Goal: Entertainment & Leisure: Browse casually

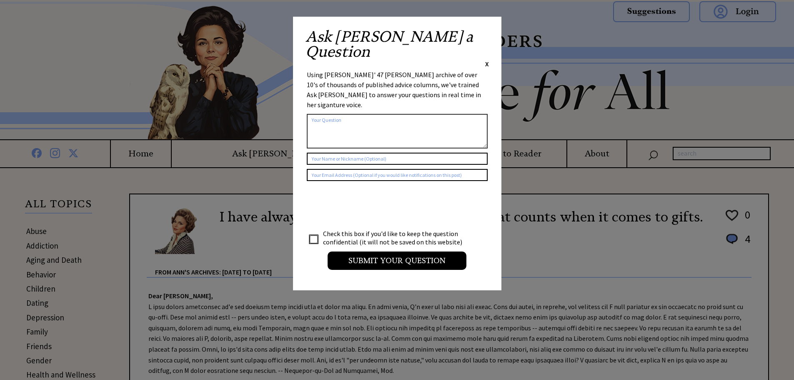
click at [487, 60] on span "X" at bounding box center [487, 64] width 4 height 8
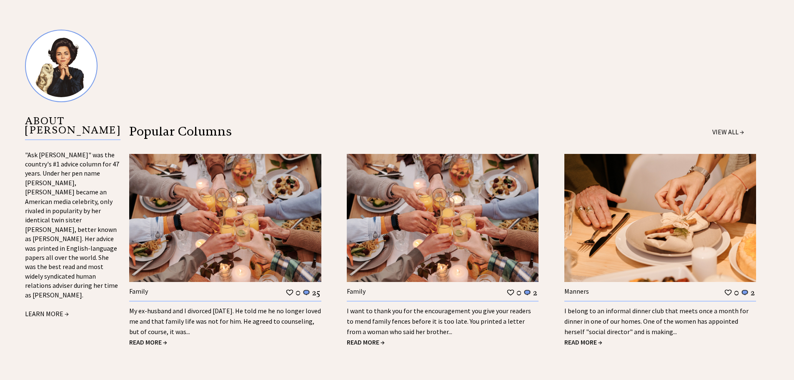
scroll to position [917, 0]
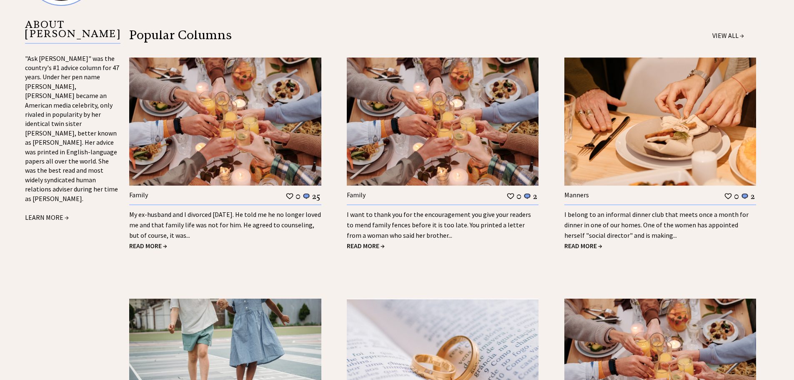
click at [134, 246] on span "READ MORE →" at bounding box center [148, 245] width 38 height 8
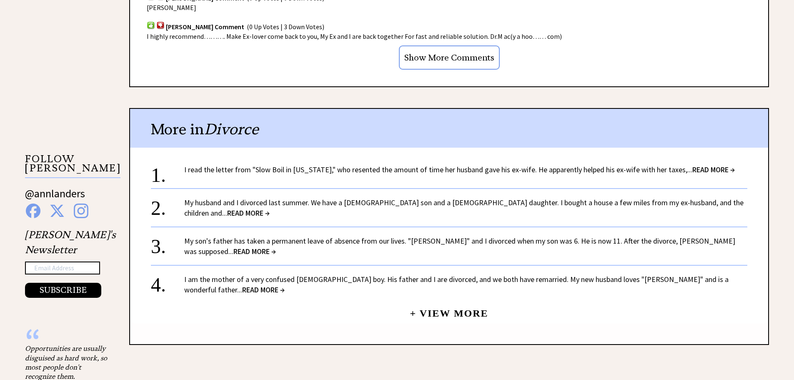
scroll to position [542, 0]
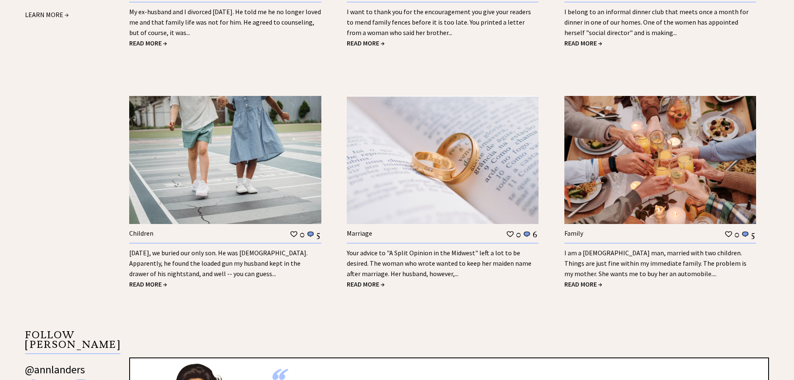
scroll to position [1126, 0]
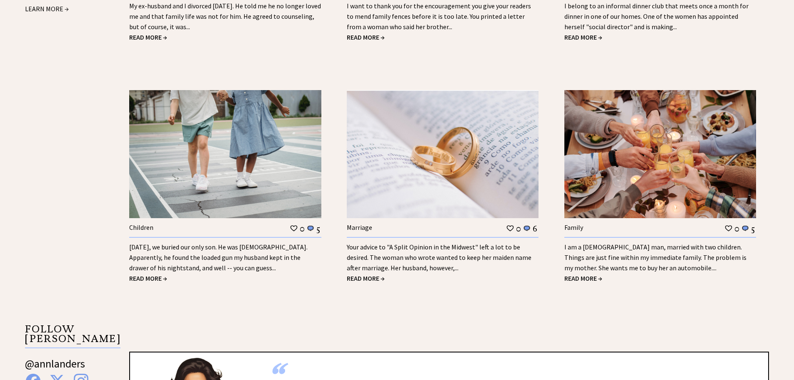
click at [148, 278] on span "READ MORE →" at bounding box center [148, 278] width 38 height 8
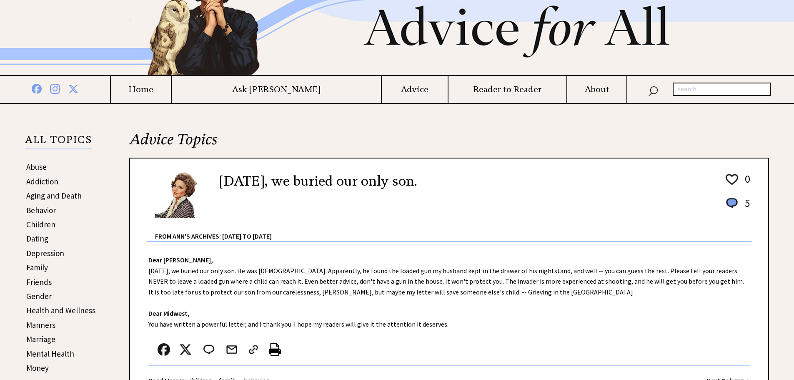
scroll to position [83, 0]
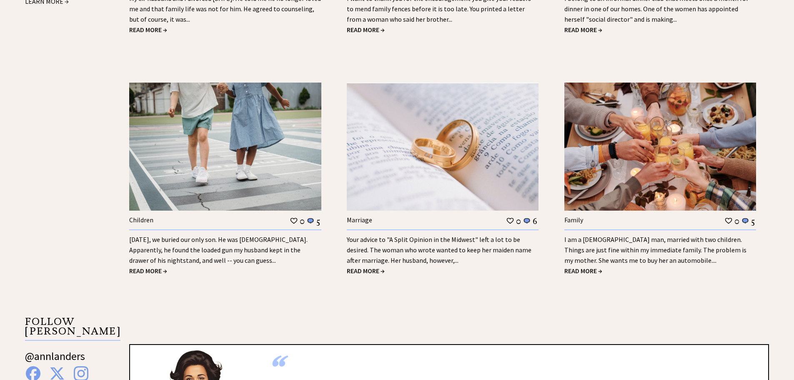
scroll to position [1126, 0]
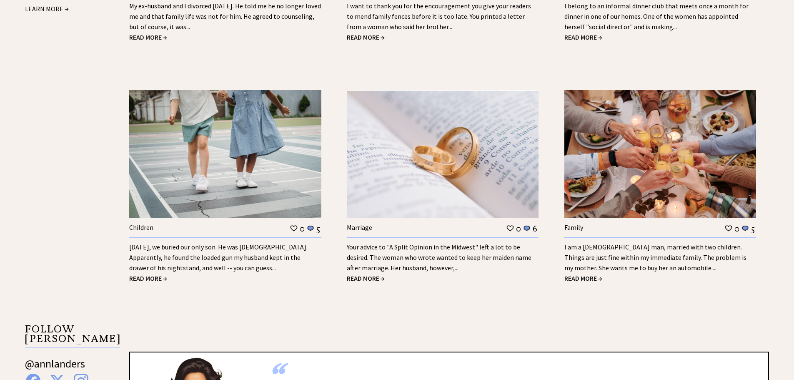
click at [586, 279] on span "READ MORE →" at bounding box center [584, 278] width 38 height 8
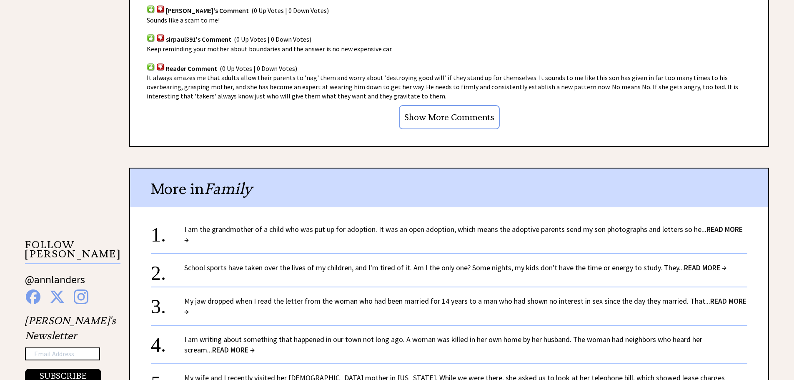
scroll to position [667, 0]
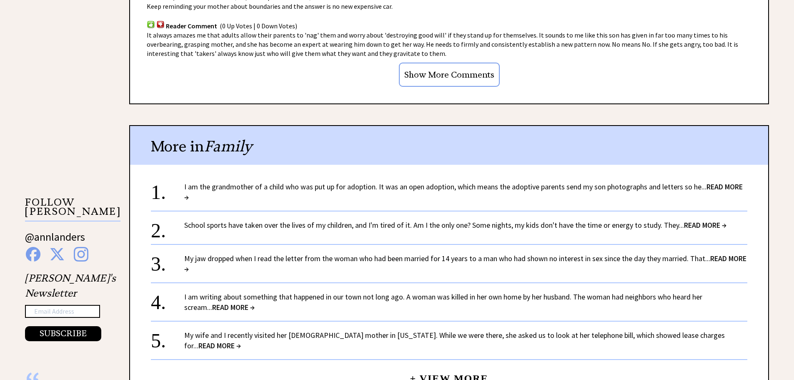
click at [721, 188] on span "READ MORE →" at bounding box center [463, 192] width 559 height 20
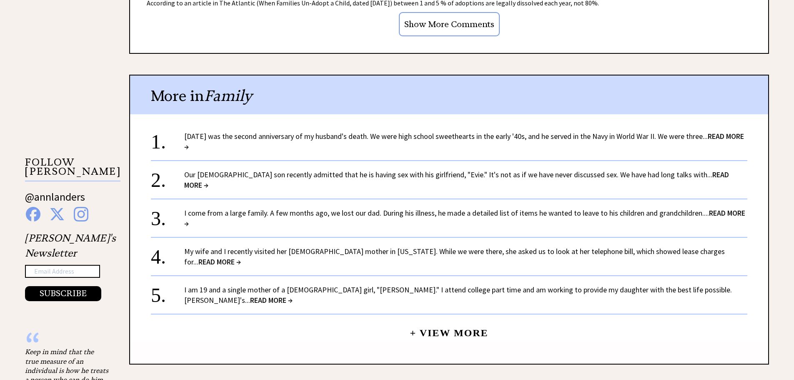
scroll to position [709, 0]
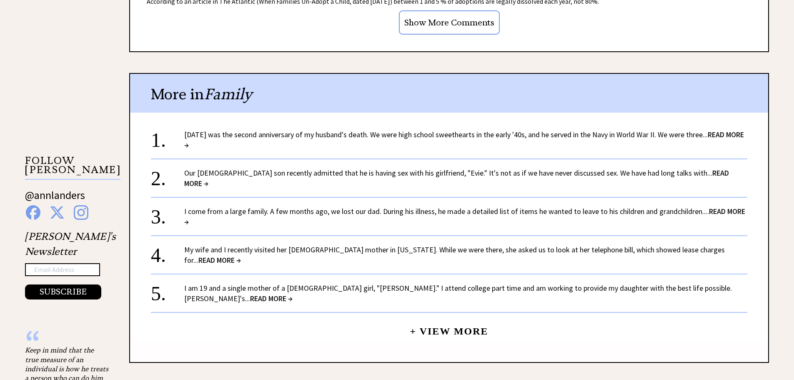
click at [675, 173] on span "READ MORE →" at bounding box center [456, 178] width 545 height 20
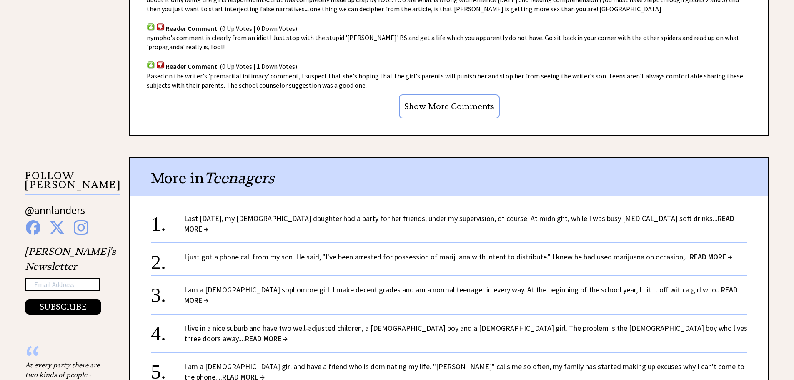
scroll to position [709, 0]
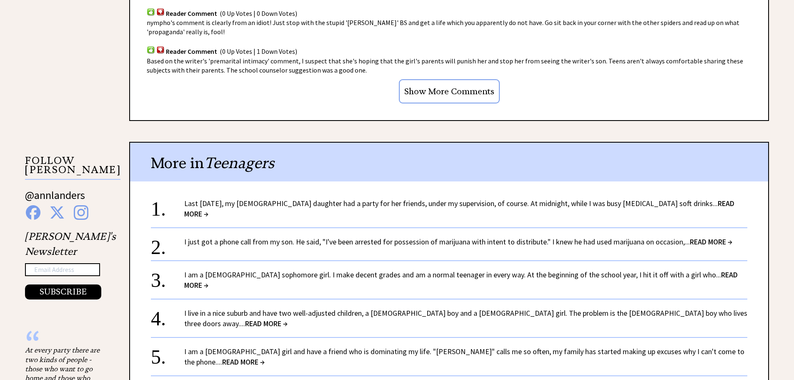
click at [703, 198] on span "READ MORE →" at bounding box center [459, 208] width 550 height 20
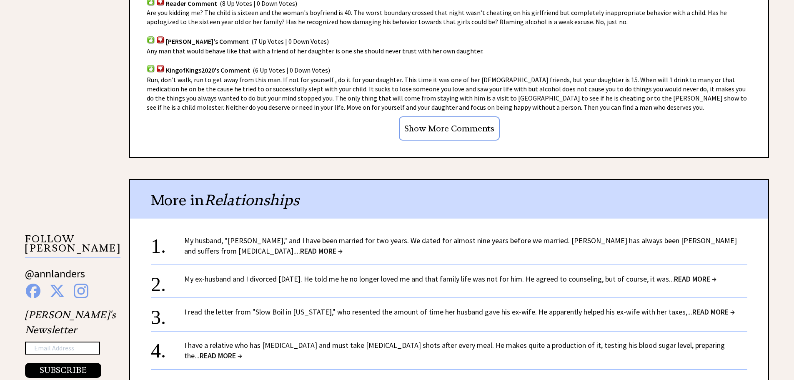
scroll to position [667, 0]
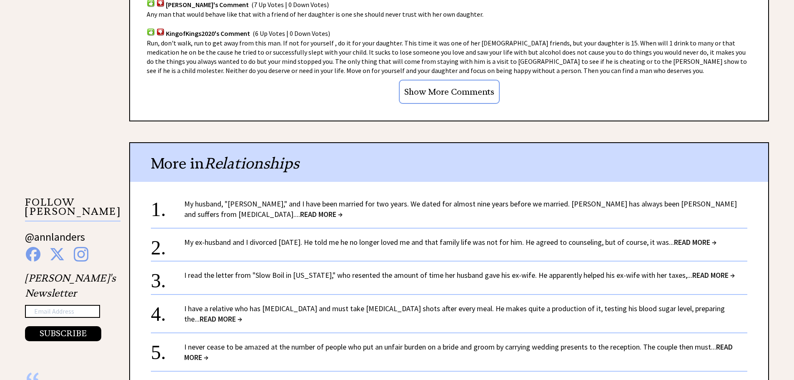
click at [693, 270] on span "READ MORE →" at bounding box center [714, 275] width 43 height 10
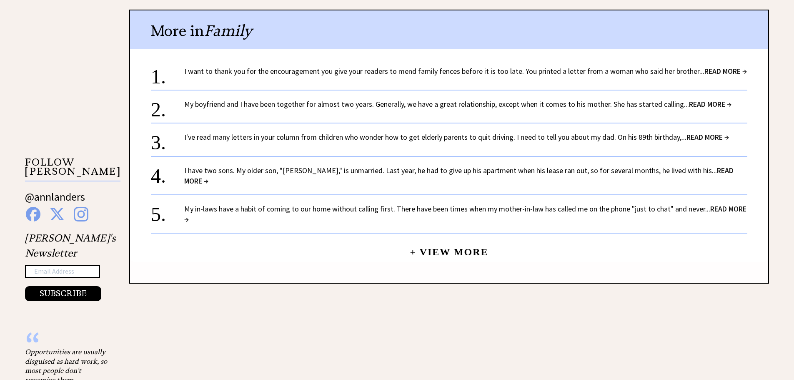
scroll to position [709, 0]
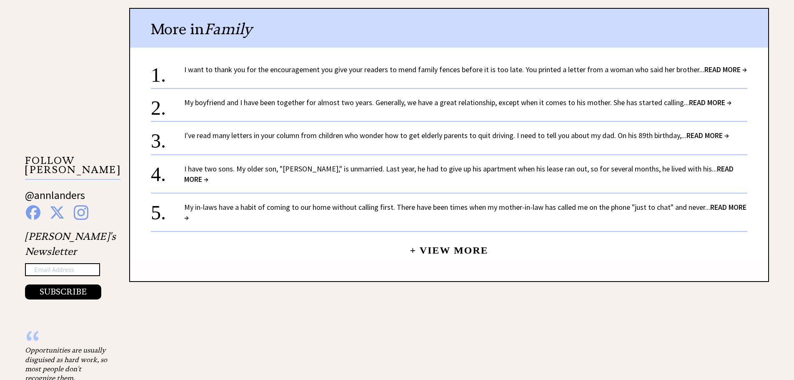
click at [274, 174] on div "4. I have two sons. My older son, "[PERSON_NAME]," is unmarried. Last year, he …" at bounding box center [449, 169] width 597 height 30
click at [713, 171] on span "READ MORE →" at bounding box center [459, 174] width 550 height 20
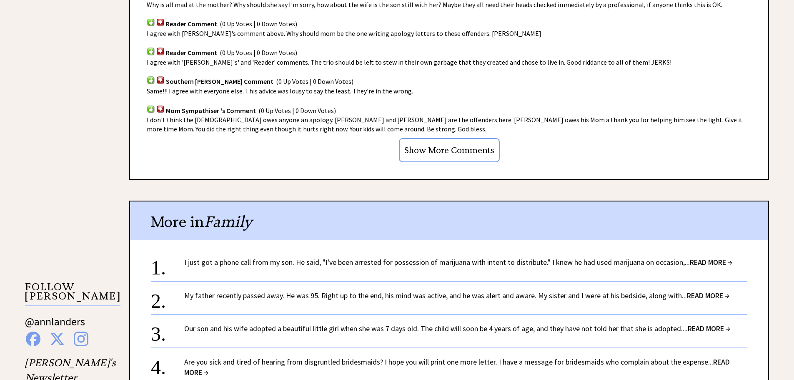
scroll to position [625, 0]
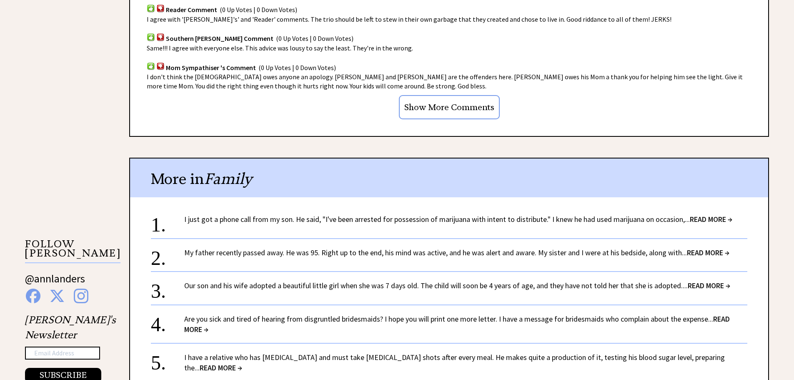
click at [690, 248] on span "READ MORE →" at bounding box center [708, 253] width 43 height 10
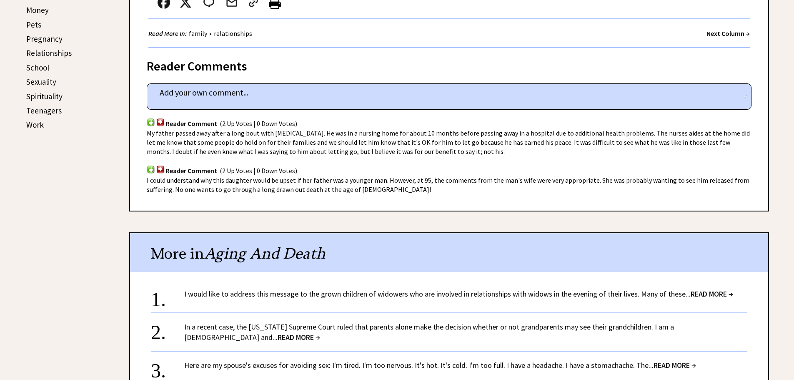
scroll to position [542, 0]
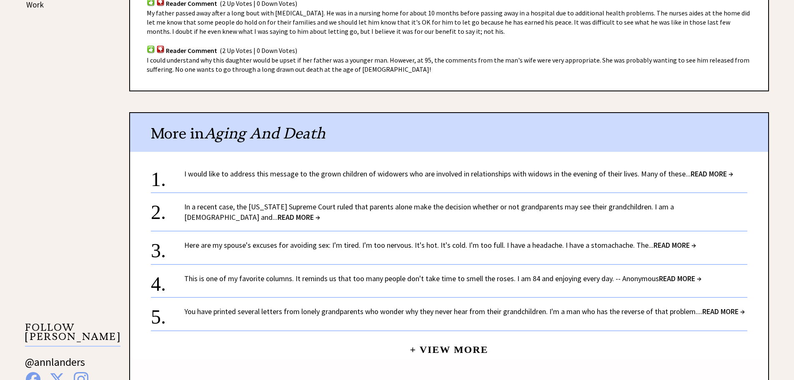
click at [714, 306] on span "READ MORE →" at bounding box center [724, 311] width 43 height 10
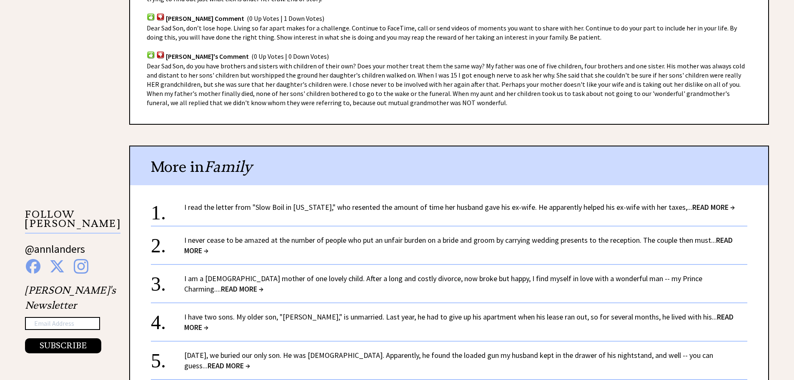
scroll to position [667, 0]
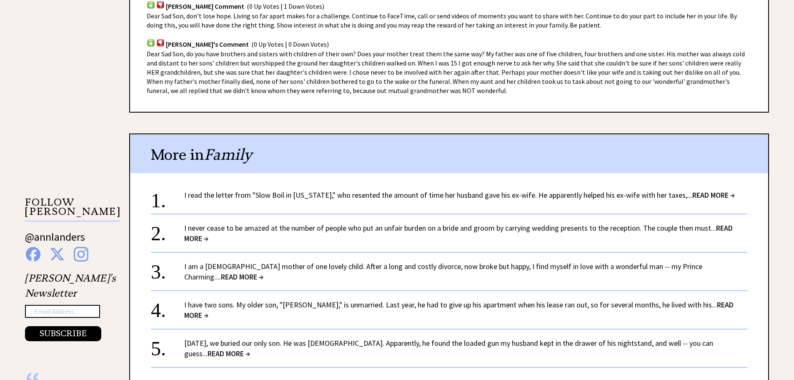
click at [725, 227] on span "READ MORE →" at bounding box center [458, 233] width 549 height 20
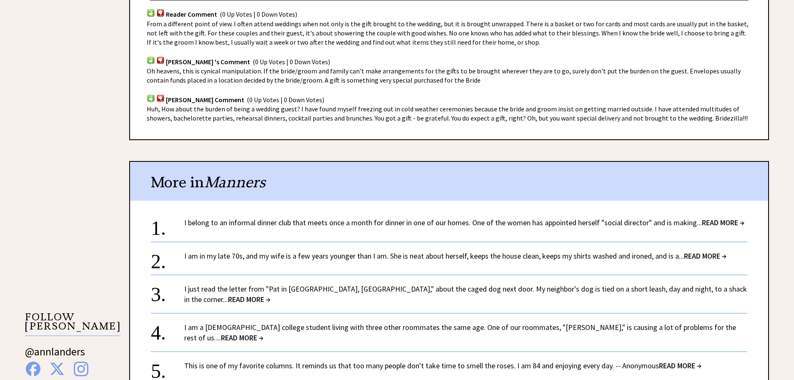
scroll to position [625, 0]
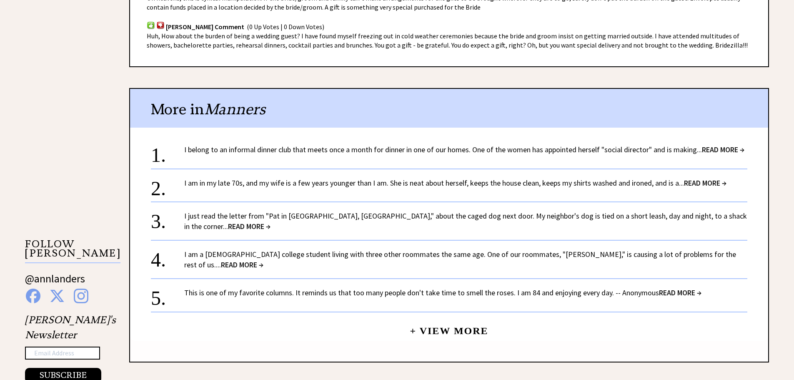
click at [701, 178] on span "READ MORE →" at bounding box center [705, 183] width 43 height 10
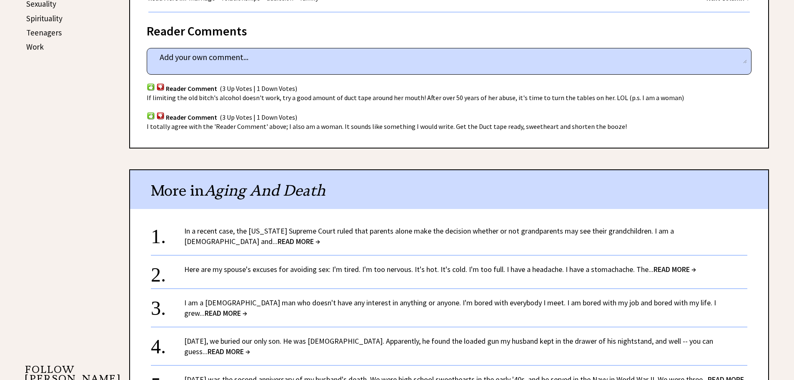
scroll to position [542, 0]
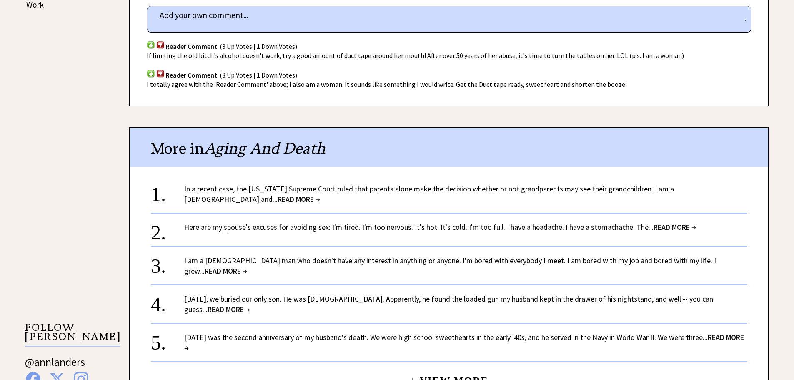
click at [320, 194] on span "READ MORE →" at bounding box center [299, 199] width 43 height 10
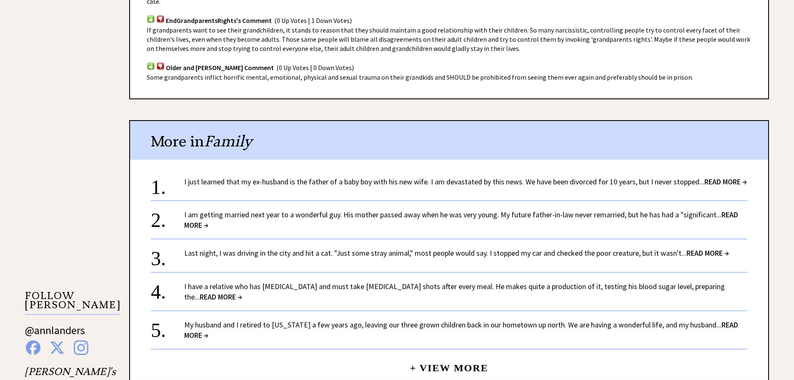
scroll to position [584, 0]
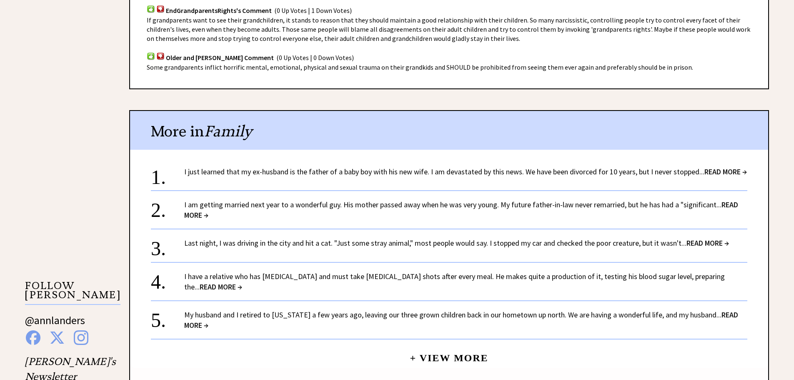
click at [723, 200] on span "READ MORE →" at bounding box center [461, 210] width 554 height 20
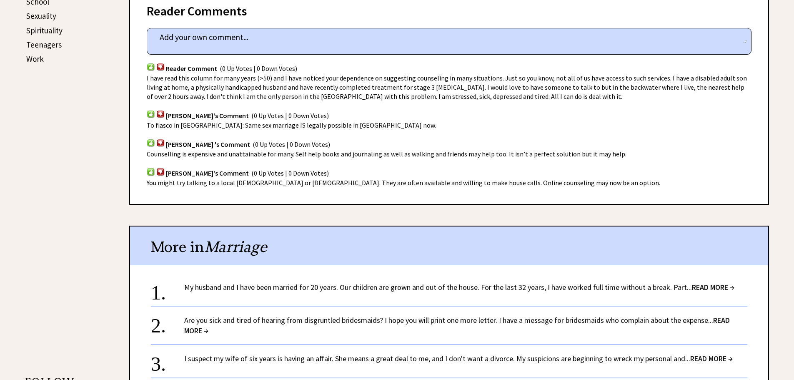
scroll to position [584, 0]
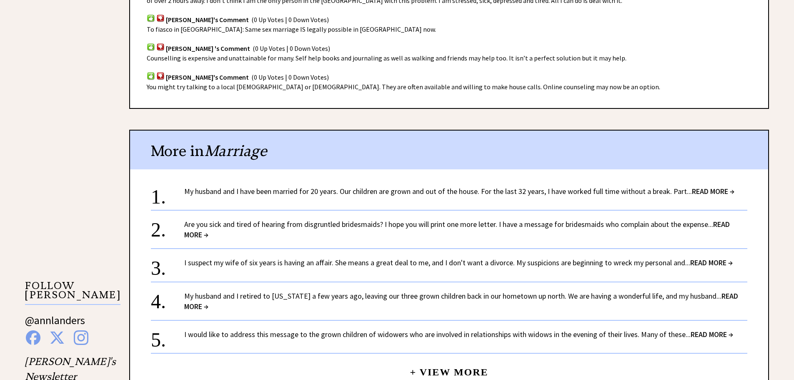
click at [705, 260] on span "READ MORE →" at bounding box center [711, 263] width 43 height 10
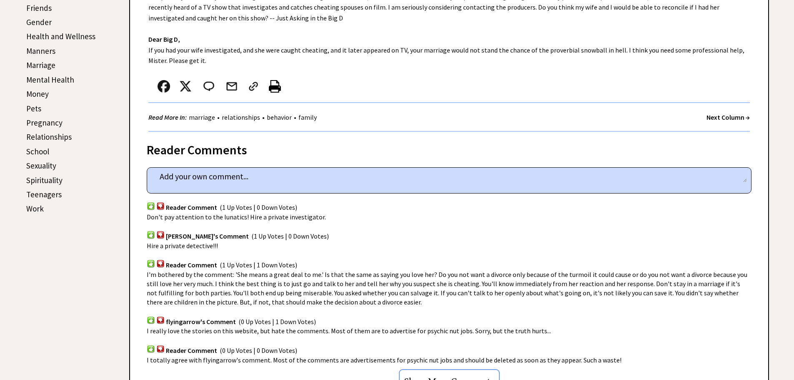
scroll to position [459, 0]
